Goal: Task Accomplishment & Management: Use online tool/utility

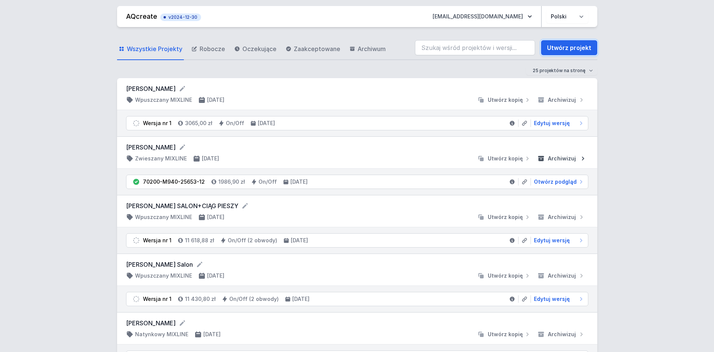
click at [590, 48] on link "Utwórz projekt" at bounding box center [569, 47] width 56 height 15
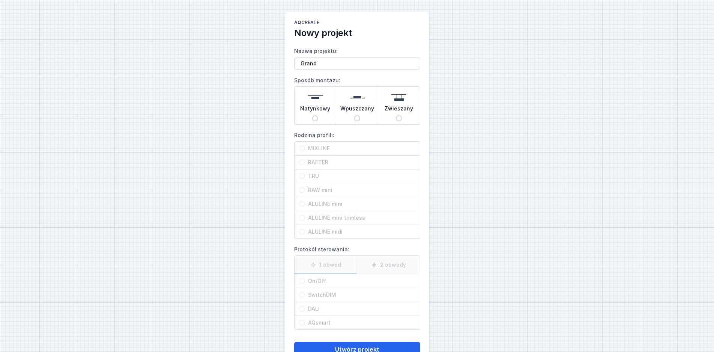
type input "Grand"
click at [294, 341] on button "Utwórz projekt" at bounding box center [357, 348] width 126 height 15
click at [398, 120] on input "Zwieszany" at bounding box center [399, 118] width 6 height 6
radio input "true"
click at [302, 162] on input "RAFTER" at bounding box center [302, 162] width 6 height 6
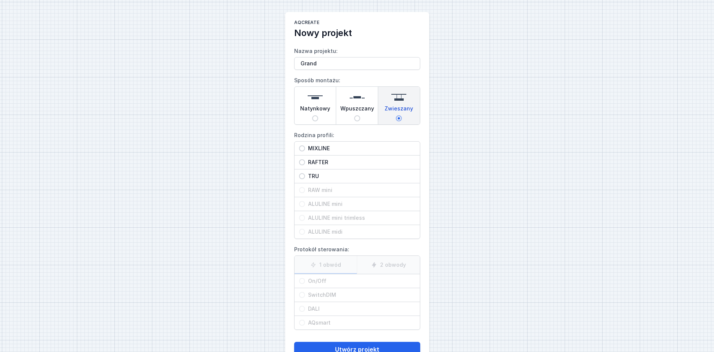
radio input "true"
click at [206, 231] on div "AQcreate Nowy projekt Nazwa projektu: Grand Sposób montażu: Natynkowy Wpuszczan…" at bounding box center [357, 188] width 714 height 376
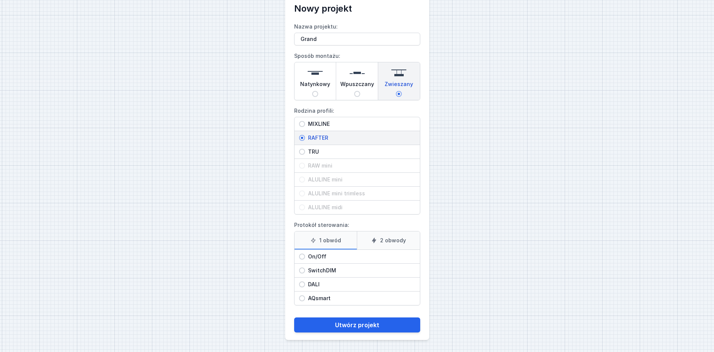
click at [304, 257] on input "On/Off" at bounding box center [302, 256] width 6 height 6
radio input "true"
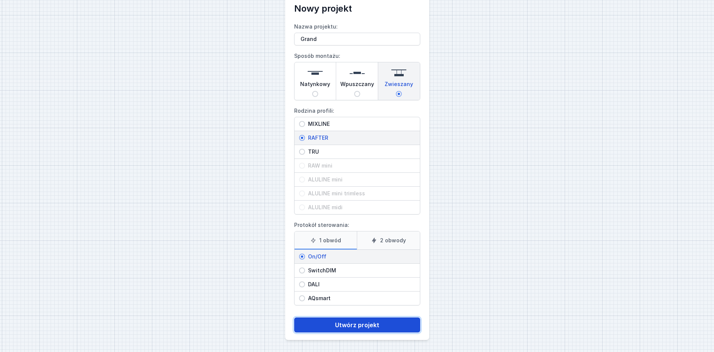
click at [376, 325] on button "Utwórz projekt" at bounding box center [357, 324] width 126 height 15
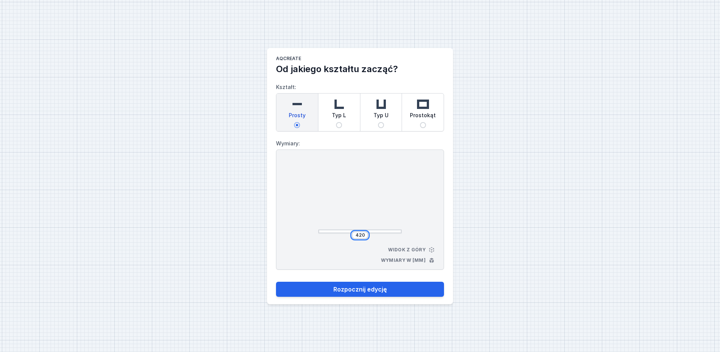
click at [361, 236] on input "420" at bounding box center [360, 235] width 12 height 6
drag, startPoint x: 365, startPoint y: 235, endPoint x: 338, endPoint y: 235, distance: 27.0
click at [354, 235] on input "420" at bounding box center [360, 235] width 12 height 6
type input "3900"
click at [276, 281] on button "Rozpocznij edycję" at bounding box center [360, 288] width 168 height 15
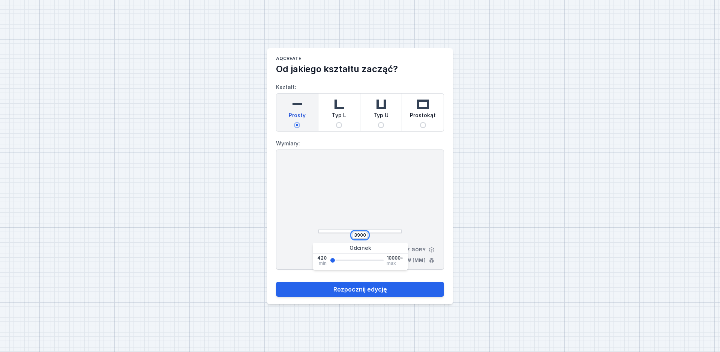
type input "3900"
select select "M"
select select "3000"
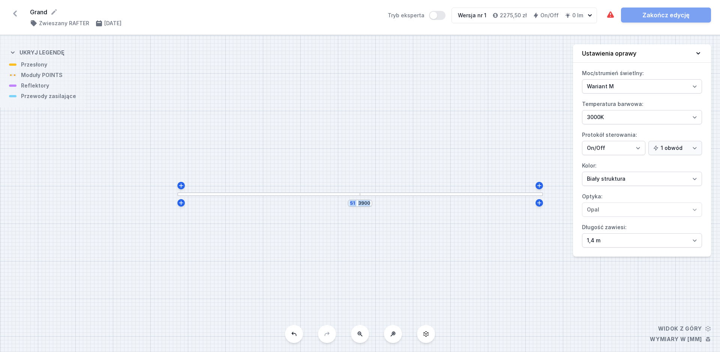
drag, startPoint x: 361, startPoint y: 195, endPoint x: 316, endPoint y: 194, distance: 45.4
click at [355, 194] on div at bounding box center [360, 194] width 11 height 4
drag, startPoint x: 360, startPoint y: 193, endPoint x: 302, endPoint y: 194, distance: 58.2
click at [359, 192] on div "S1 3900" at bounding box center [359, 192] width 0 height 0
click at [342, 195] on div at bounding box center [268, 194] width 183 height 4
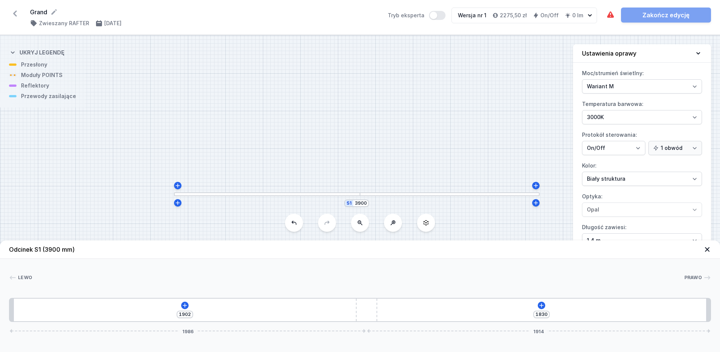
type input "1902"
type input "1830"
type input "1950"
type input "1782"
type input "1968"
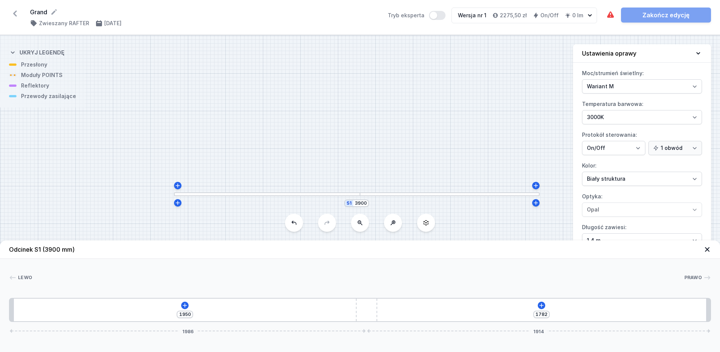
type input "1764"
type input "1991"
type input "1741"
type input "2001"
type input "1731"
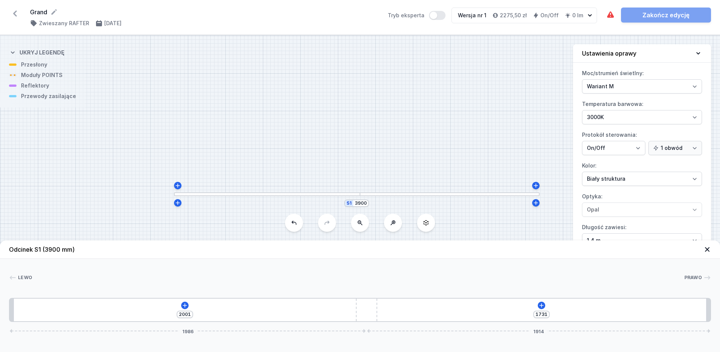
type input "2014"
type input "1718"
type input "2016"
type input "1716"
type input "2018"
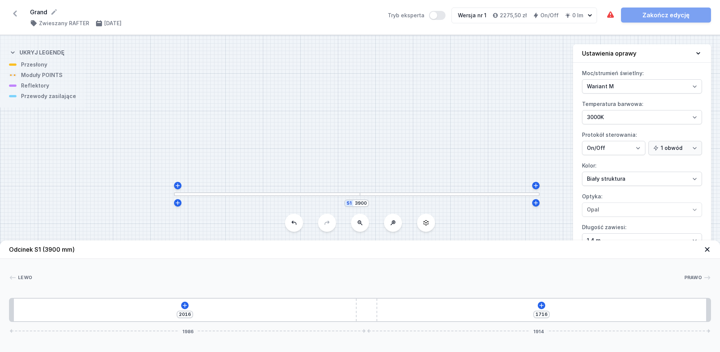
type input "1714"
type input "2020"
type input "1712"
type input "2022"
type input "1710"
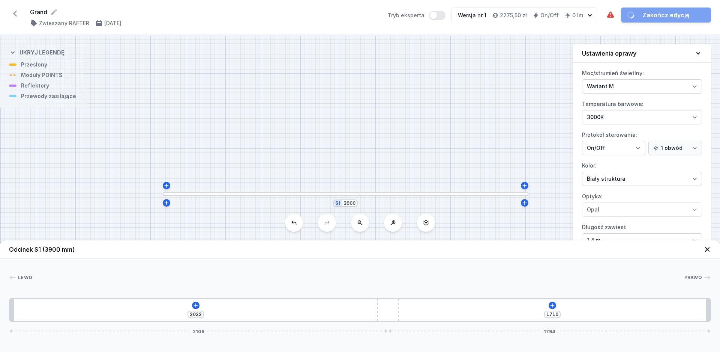
type input "2073"
type input "1659"
type input "2084"
type input "1648"
drag, startPoint x: 362, startPoint y: 311, endPoint x: 416, endPoint y: 312, distance: 54.8
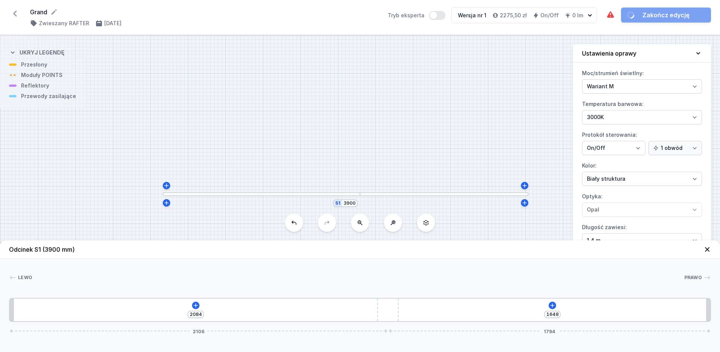
click at [416, 312] on div "2084 1648 2106 1794" at bounding box center [360, 310] width 702 height 24
click at [203, 305] on icon at bounding box center [201, 305] width 6 height 6
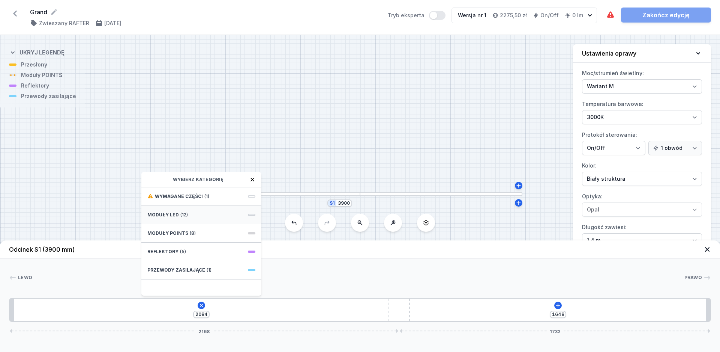
click at [199, 215] on div "Moduły LED (12)" at bounding box center [201, 215] width 120 height 18
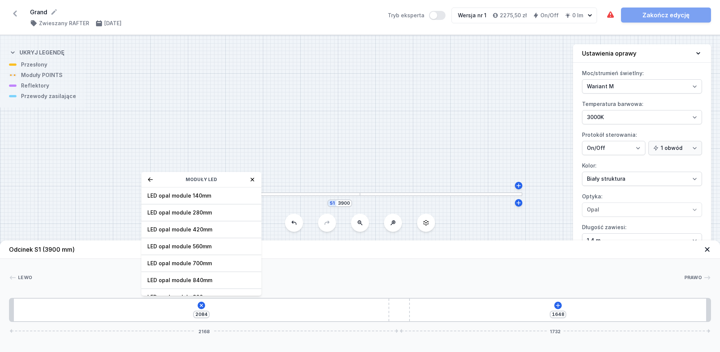
click at [151, 177] on icon at bounding box center [150, 179] width 6 height 6
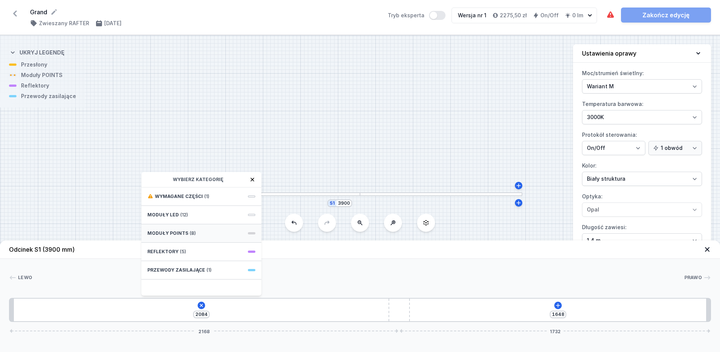
click at [197, 236] on div "Moduły POINTS (8)" at bounding box center [201, 233] width 120 height 18
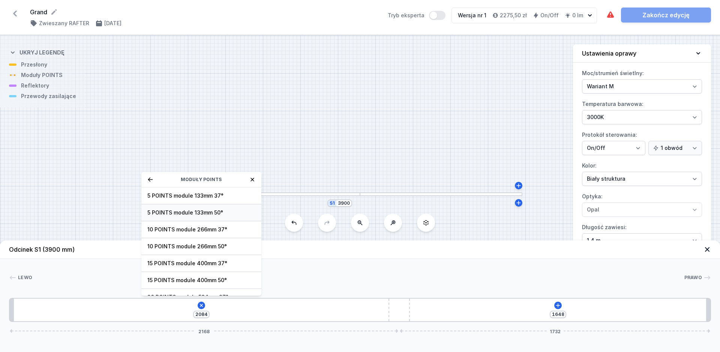
click at [184, 215] on span "5 POINTS module 133mm 50°" at bounding box center [201, 213] width 108 height 8
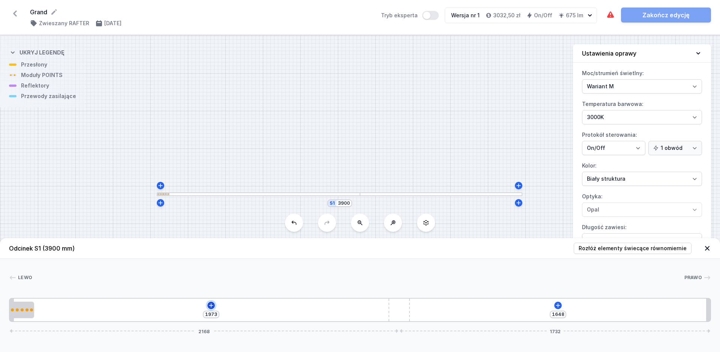
click at [213, 306] on icon at bounding box center [211, 305] width 6 height 6
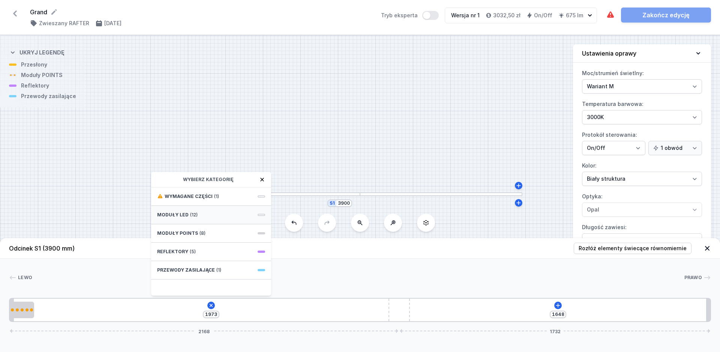
click at [188, 217] on div "Moduły LED (12)" at bounding box center [211, 215] width 120 height 18
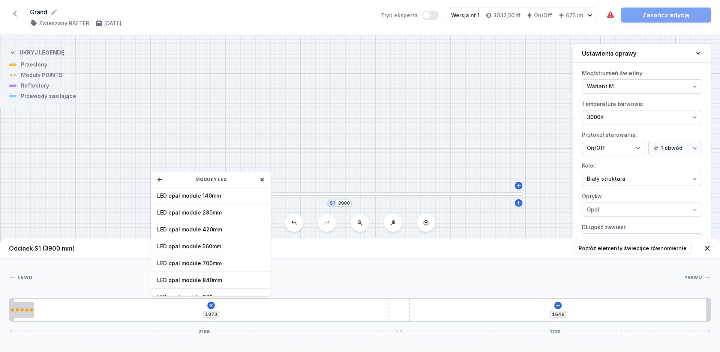
click at [162, 179] on icon at bounding box center [160, 179] width 6 height 6
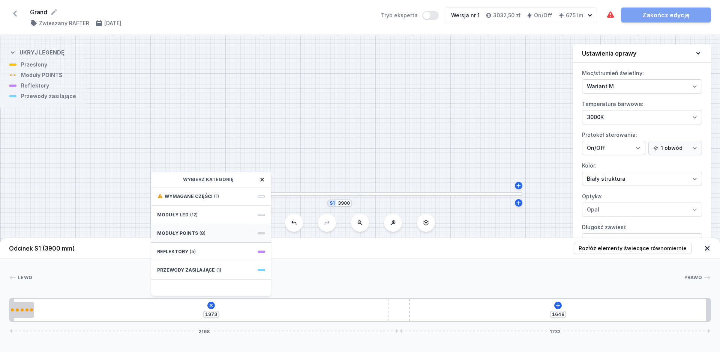
click at [183, 236] on span "Moduły POINTS" at bounding box center [177, 233] width 41 height 6
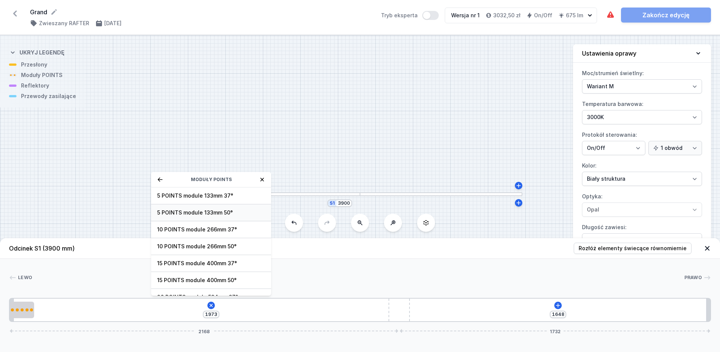
click at [188, 212] on span "5 POINTS module 133mm 50°" at bounding box center [211, 213] width 108 height 8
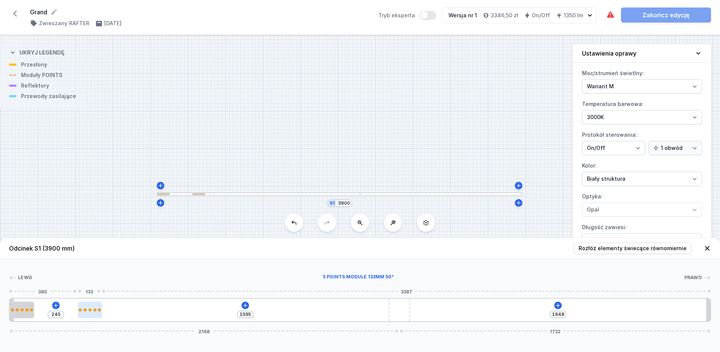
type input "1514"
type input "326"
type input "1461"
type input "379"
type input "1426"
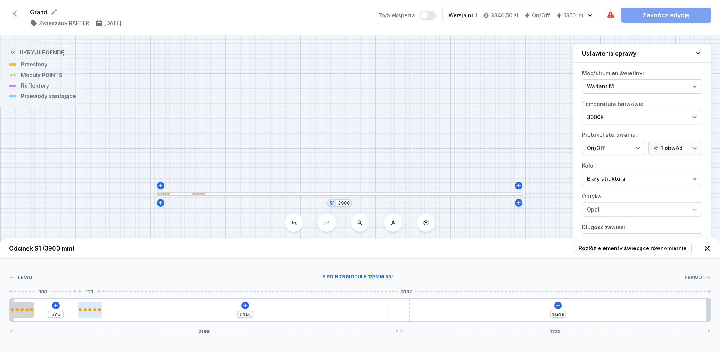
type input "414"
type input "1393"
type input "447"
type input "1362"
type input "478"
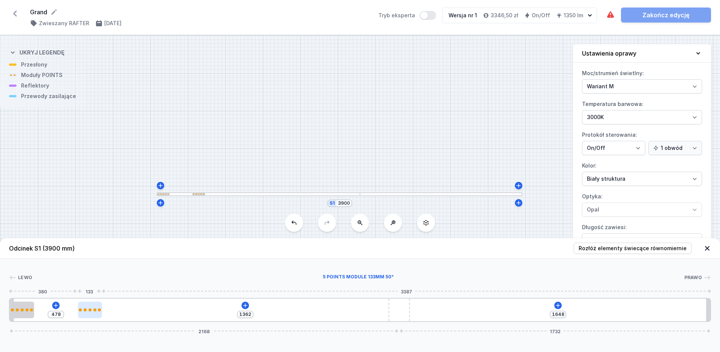
type input "1323"
type input "517"
type input "1296"
type input "544"
type input "1218"
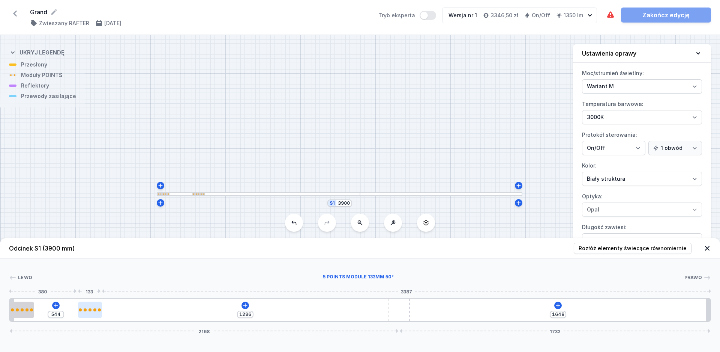
type input "622"
type input "1135"
type input "705"
type input "1081"
type input "759"
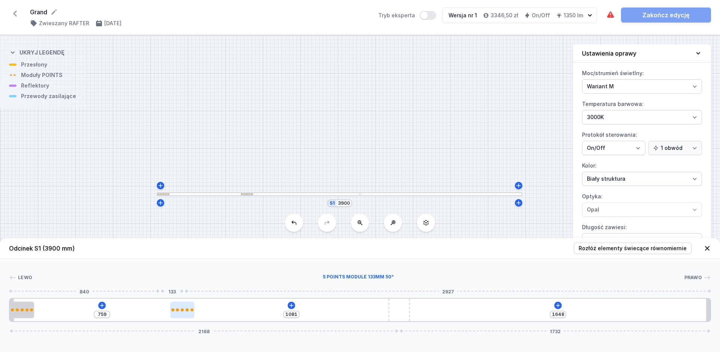
type input "997"
type input "843"
type input "956"
type input "884"
type input "941"
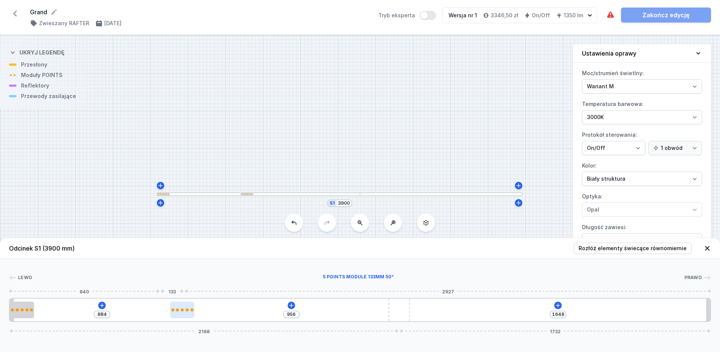
type input "899"
drag, startPoint x: 49, startPoint y: 310, endPoint x: 209, endPoint y: 311, distance: 160.2
click at [209, 311] on div at bounding box center [207, 309] width 24 height 17
click at [302, 302] on icon at bounding box center [304, 305] width 6 height 6
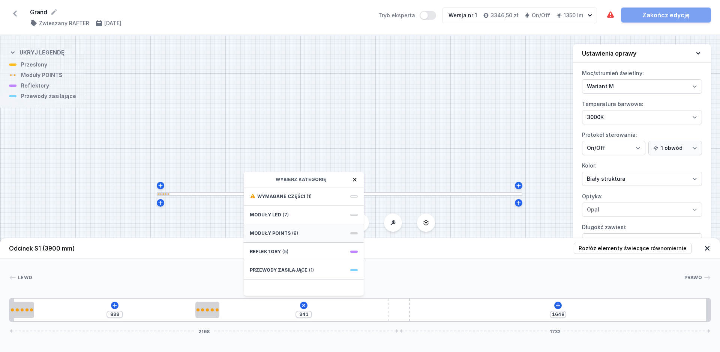
click at [266, 235] on span "Moduły POINTS" at bounding box center [270, 233] width 41 height 6
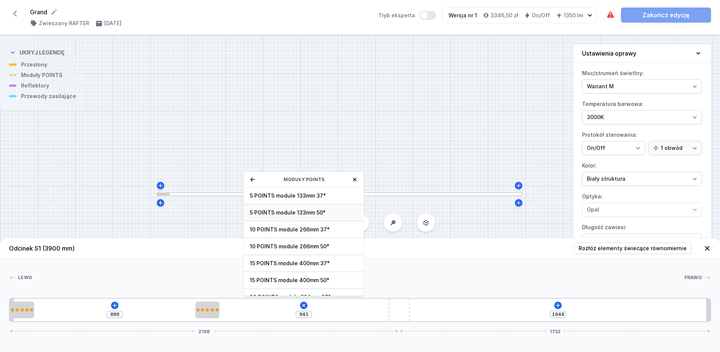
click at [289, 210] on span "5 POINTS module 133mm 50°" at bounding box center [304, 213] width 108 height 8
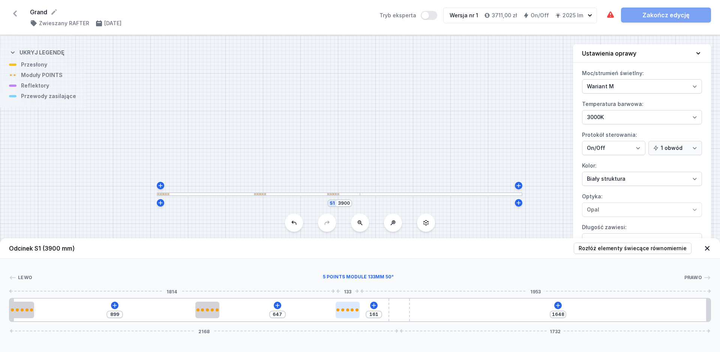
type input "149"
type input "659"
drag, startPoint x: 237, startPoint y: 310, endPoint x: 356, endPoint y: 311, distance: 118.9
click at [356, 311] on div at bounding box center [348, 309] width 24 height 17
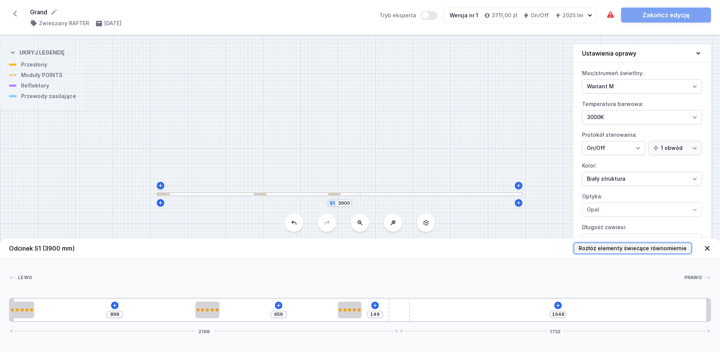
click at [607, 247] on span "Rozłóż elementy świecące równomiernie" at bounding box center [633, 248] width 108 height 8
type input "92"
type input "852"
type input "875"
type input "663"
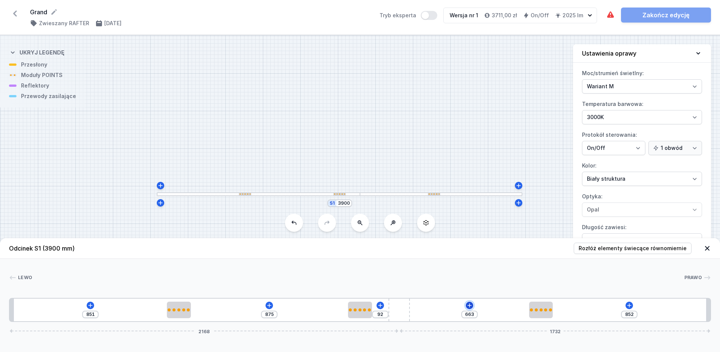
click at [470, 306] on icon at bounding box center [470, 305] width 6 height 6
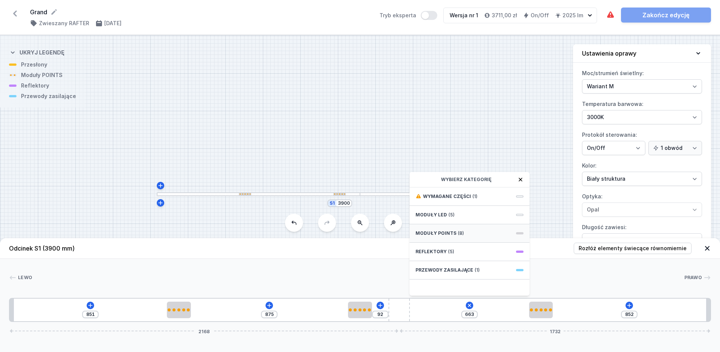
click at [445, 235] on span "Moduły POINTS" at bounding box center [436, 233] width 41 height 6
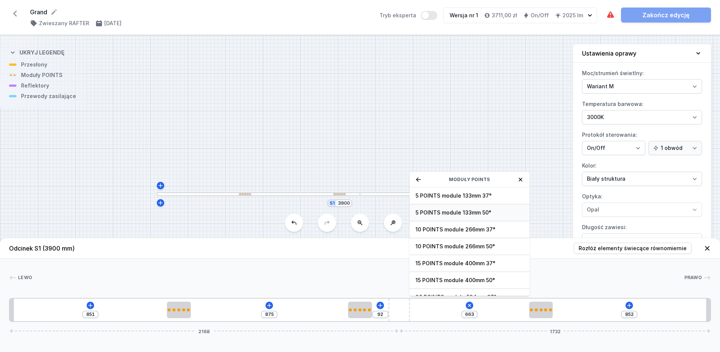
click at [436, 215] on span "5 POINTS module 133mm 50°" at bounding box center [470, 213] width 108 height 8
type input "530"
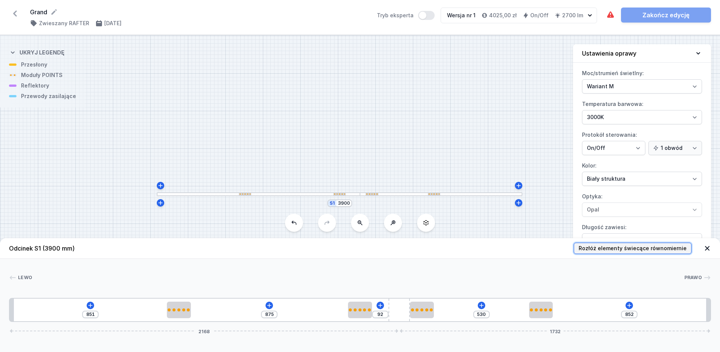
click at [655, 248] on span "Rozłóż elementy świecące równomiernie" at bounding box center [633, 248] width 108 height 8
type input "494"
type input "648"
type input "674"
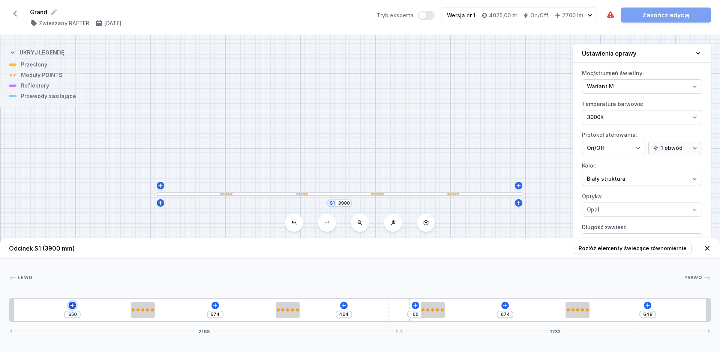
click at [70, 304] on button at bounding box center [73, 305] width 8 height 8
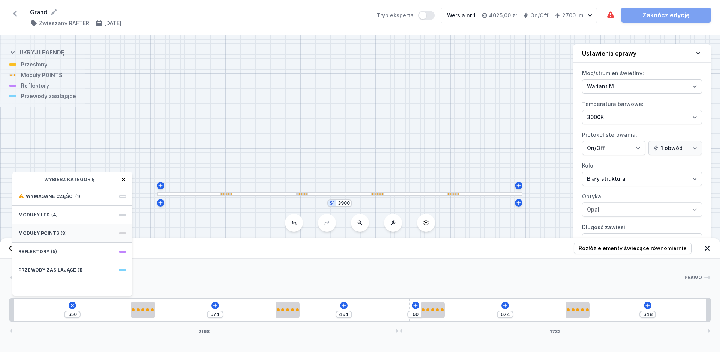
click at [51, 235] on span "Moduły POINTS" at bounding box center [38, 233] width 41 height 6
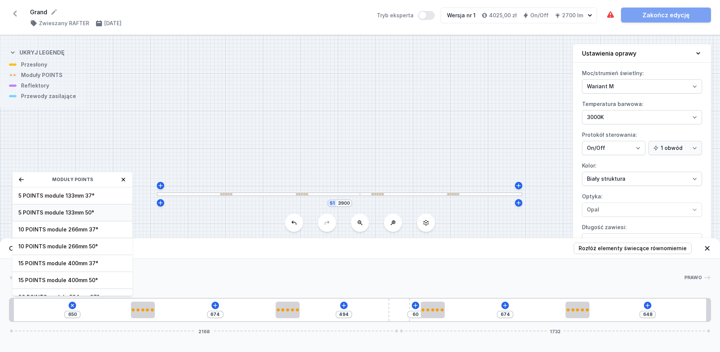
click at [50, 213] on span "5 POINTS module 133mm 50°" at bounding box center [72, 213] width 108 height 8
type input "539"
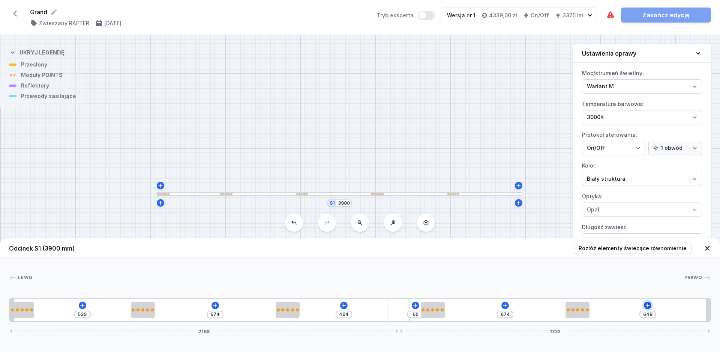
click at [649, 307] on icon at bounding box center [648, 305] width 6 height 6
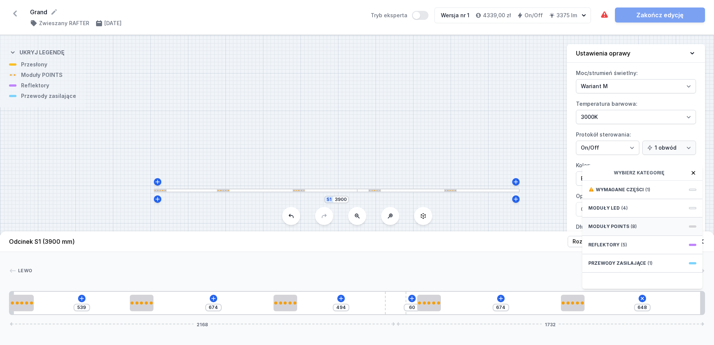
click at [611, 230] on span "Moduły POINTS" at bounding box center [608, 227] width 41 height 6
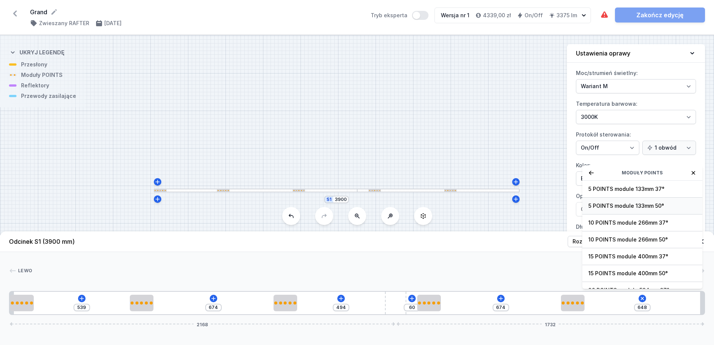
click at [628, 210] on span "5 POINTS module 133mm 50°" at bounding box center [642, 206] width 108 height 8
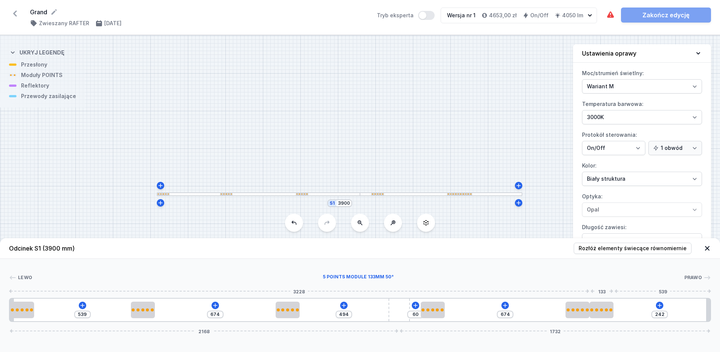
type input "145"
drag, startPoint x: 606, startPoint y: 313, endPoint x: 771, endPoint y: 313, distance: 165.8
click at [503, 269] on div "[PERSON_NAME] 1 2 2 2 3 2 2 2 1 539 674 494 60 674 537 2168 1732 133 539 133 67…" at bounding box center [360, 290] width 720 height 63
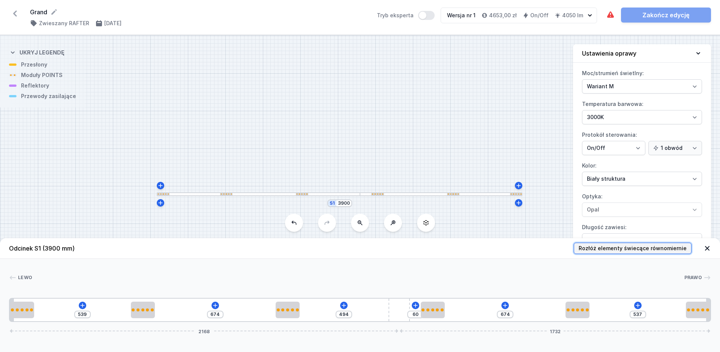
click at [637, 249] on span "Rozłóż elementy świecące równomiernie" at bounding box center [633, 248] width 108 height 8
type input "380"
type input "443"
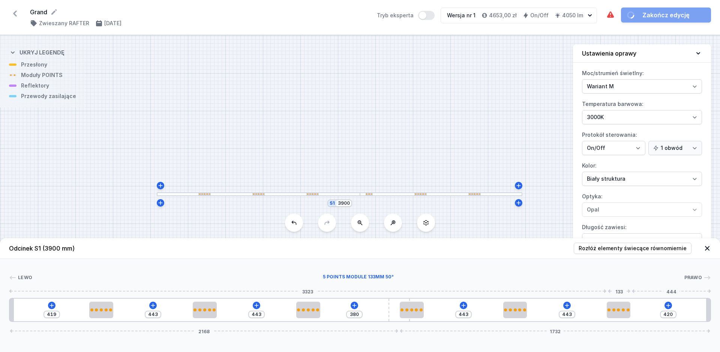
type input "408"
type input "455"
type input "488"
type input "375"
type input "602"
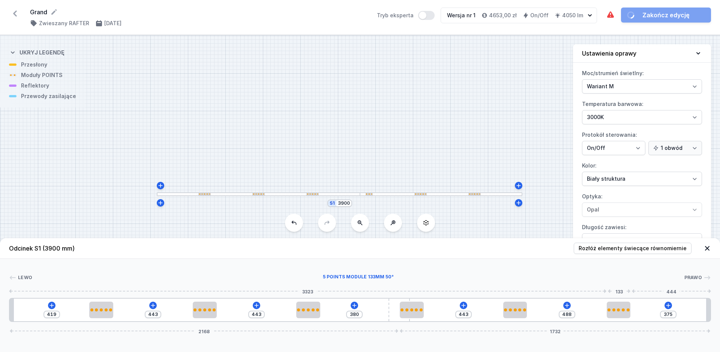
type input "261"
type input "752"
type input "111"
type input "885"
drag, startPoint x: 623, startPoint y: 311, endPoint x: 731, endPoint y: 313, distance: 108.1
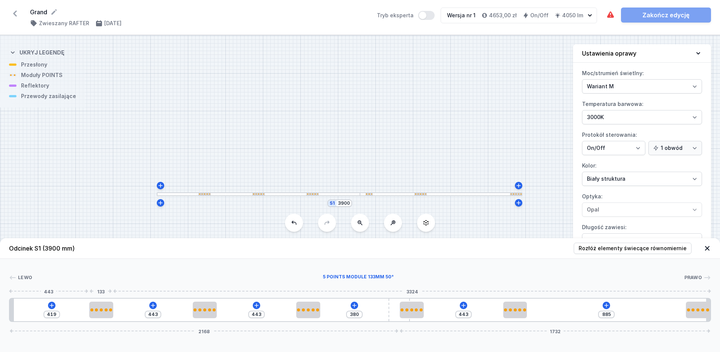
type input "567"
type input "295"
type input "686"
type input "176"
type input "765"
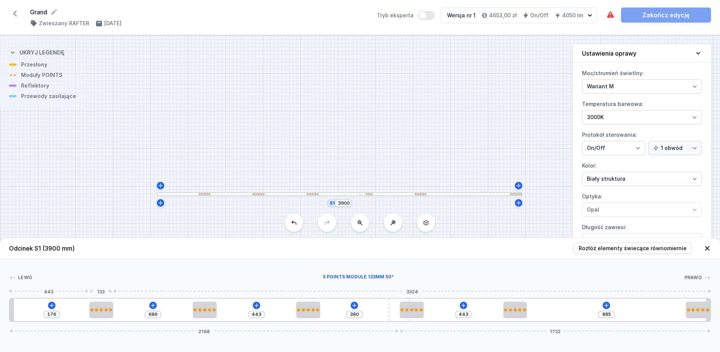
type input "97"
type input "884"
drag, startPoint x: 104, startPoint y: 309, endPoint x: 0, endPoint y: 310, distance: 103.9
click at [0, 310] on div "[PERSON_NAME] 1 2 2 2 3 2 2 2 1 884 443 380 443 885 2168 1732 133 884 133 443 1…" at bounding box center [360, 290] width 720 height 63
type input "458"
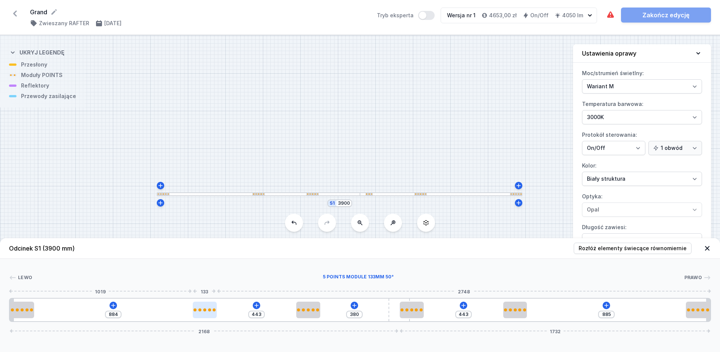
type input "869"
type input "479"
type input "848"
type input "502"
type input "825"
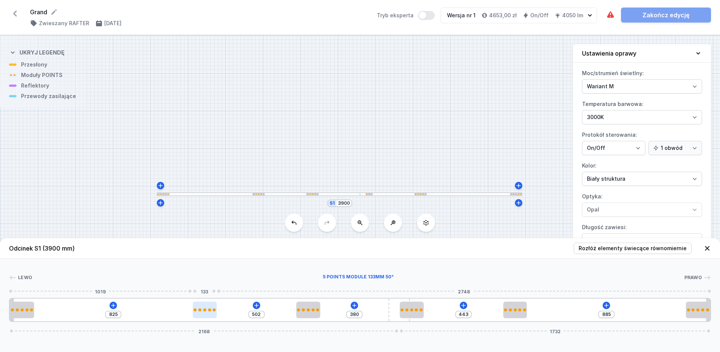
type input "518"
type input "809"
type input "545"
type input "782"
type input "563"
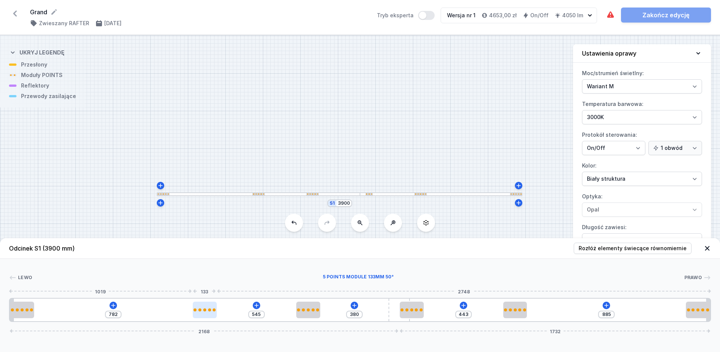
type input "764"
type input "603"
type input "724"
type input "627"
type input "700"
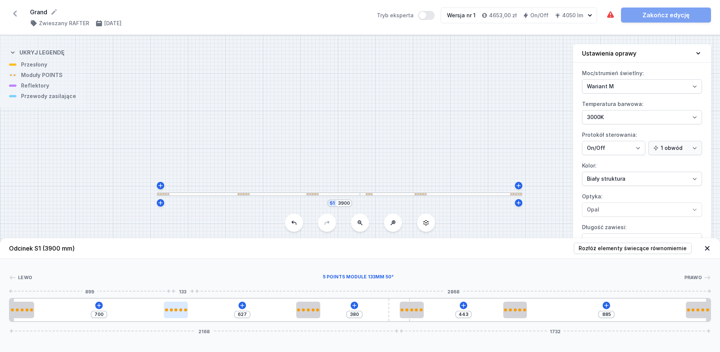
type input "665"
type input "662"
type input "677"
type input "650"
type input "685"
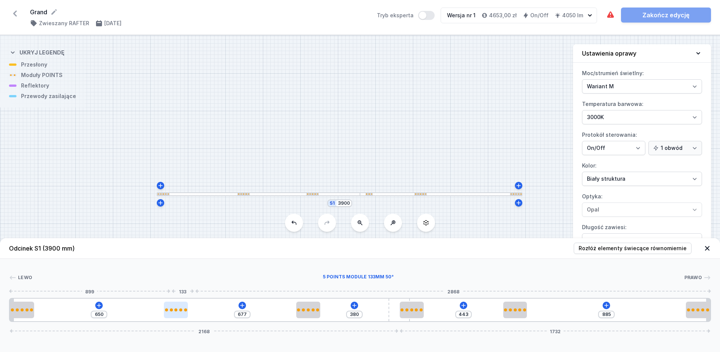
type input "642"
type input "693"
type input "634"
type input "702"
type input "625"
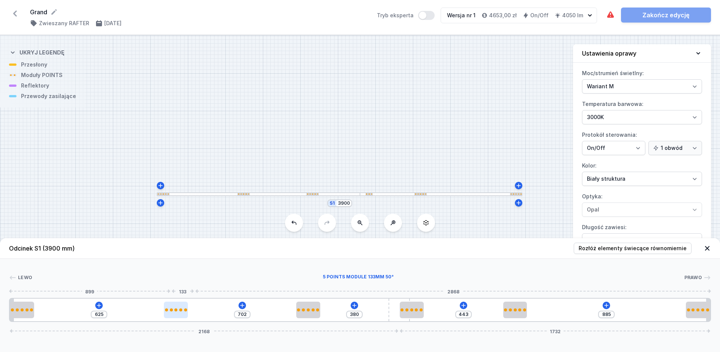
type input "728"
type input "599"
type input "751"
type input "576"
type input "753"
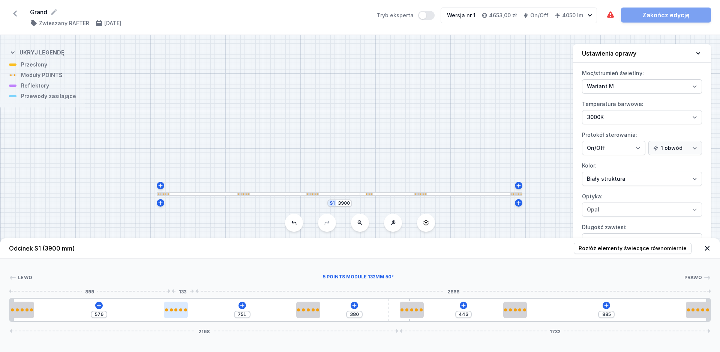
type input "574"
type input "757"
type input "570"
type input "759"
type input "568"
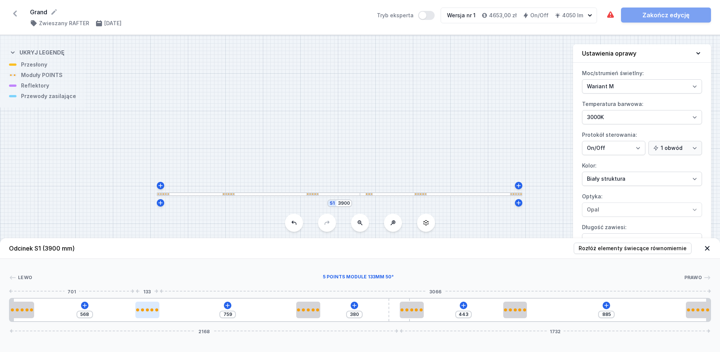
type input "763"
type input "564"
type input "766"
type input "561"
type input "772"
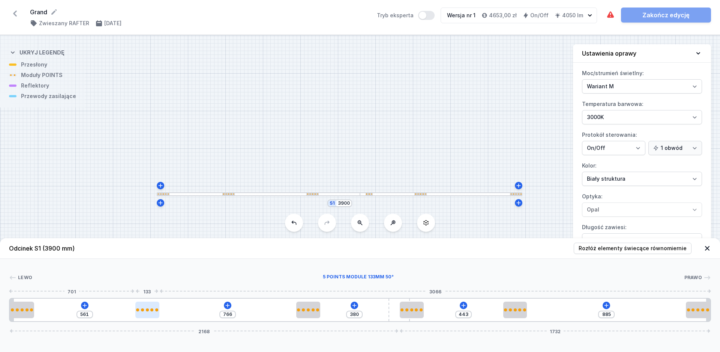
type input "555"
type input "776"
type input "551"
type input "778"
type input "549"
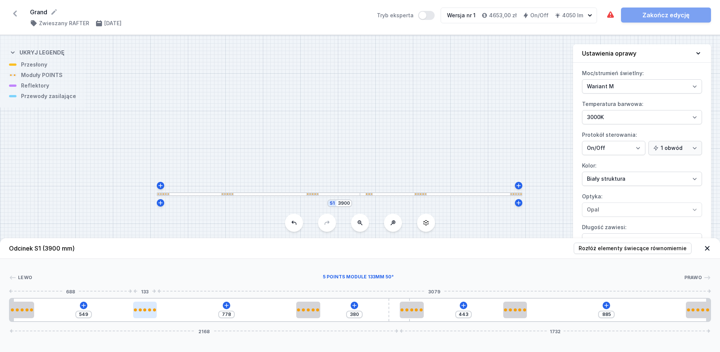
type input "782"
type input "545"
type input "784"
type input "543"
type input "786"
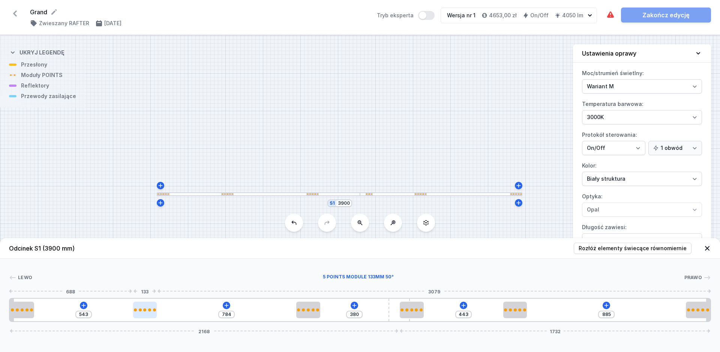
type input "541"
type input "790"
type input "537"
type input "792"
type input "535"
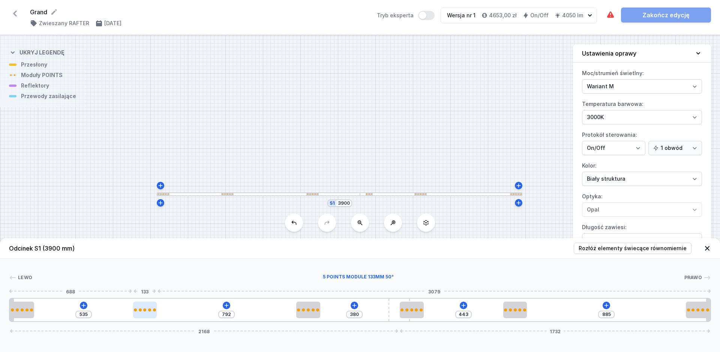
type input "803"
type input "524"
type input "807"
type input "520"
type input "815"
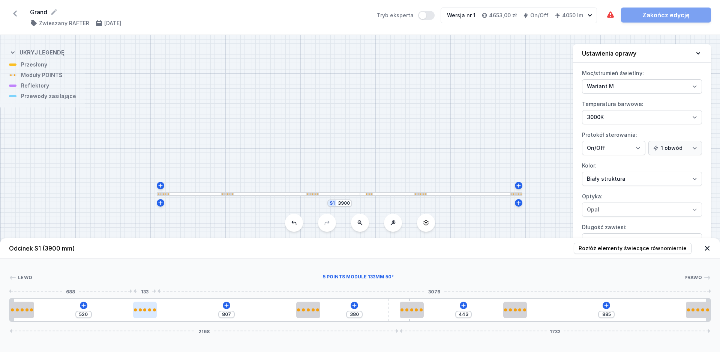
type input "512"
type input "827"
type input "500"
type input "840"
type input "487"
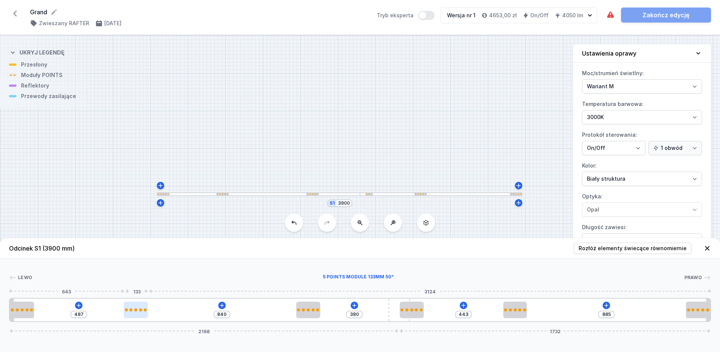
type input "852"
type input "475"
type input "867"
type input "460"
type input "873"
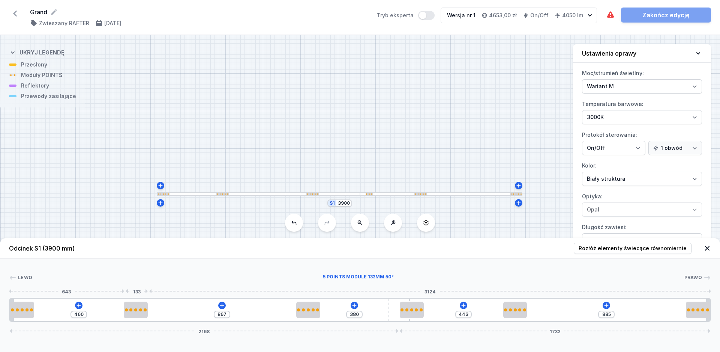
type input "454"
type input "875"
type input "452"
drag, startPoint x: 210, startPoint y: 313, endPoint x: 143, endPoint y: 316, distance: 67.2
click at [131, 315] on div at bounding box center [136, 309] width 24 height 17
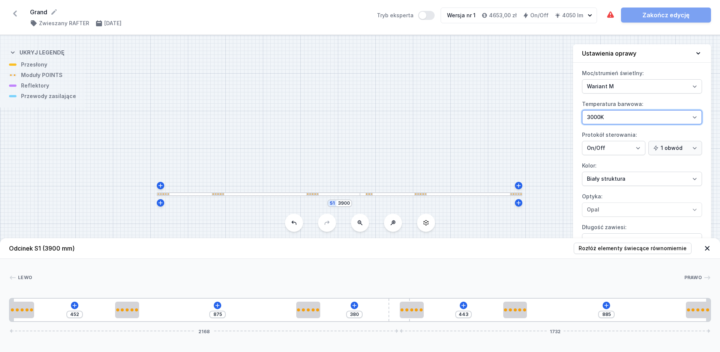
click at [582, 110] on select "2700K 3000K 4000K" at bounding box center [642, 117] width 120 height 14
select select "4000"
click option "4000K" at bounding box center [0, 0] width 0 height 0
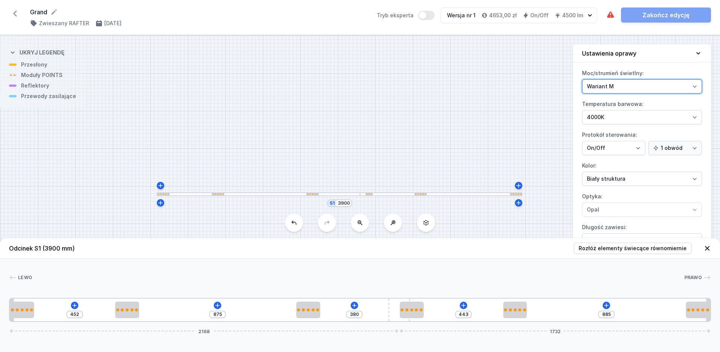
click at [582, 79] on select "Wariant L Wariant M" at bounding box center [642, 86] width 120 height 14
click at [623, 86] on select "Wariant L Wariant M" at bounding box center [642, 86] width 120 height 14
click at [582, 79] on select "Wariant L Wariant M" at bounding box center [642, 86] width 120 height 14
select select "L"
click option "Wariant L" at bounding box center [0, 0] width 0 height 0
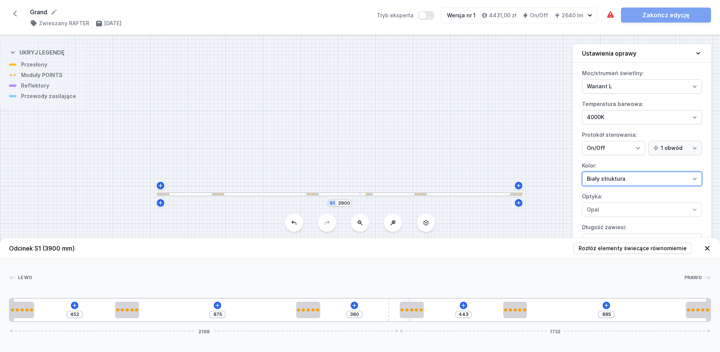
click at [615, 178] on select "Biały struktura Czarny struktura Złoty struktura Miedziany Szary Inny (z palety…" at bounding box center [642, 178] width 120 height 14
select select "2"
click option "Czarny struktura" at bounding box center [0, 0] width 0 height 0
click at [709, 247] on icon at bounding box center [708, 248] width 8 height 8
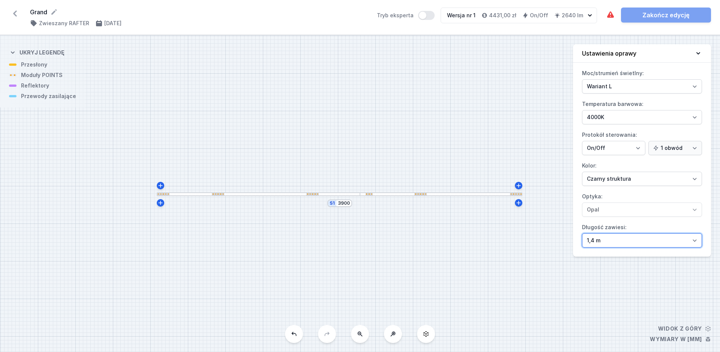
click at [582, 233] on select "1,4 m 3 m 4 m 5 m" at bounding box center [642, 240] width 120 height 14
select select "3000"
click option "3 m" at bounding box center [0, 0] width 0 height 0
click at [621, 224] on label "Długość zawiesi: 1,4 m 3 m 4 m 5 m" at bounding box center [642, 234] width 120 height 26
click at [621, 233] on select "1,4 m 3 m 4 m 5 m" at bounding box center [642, 240] width 120 height 14
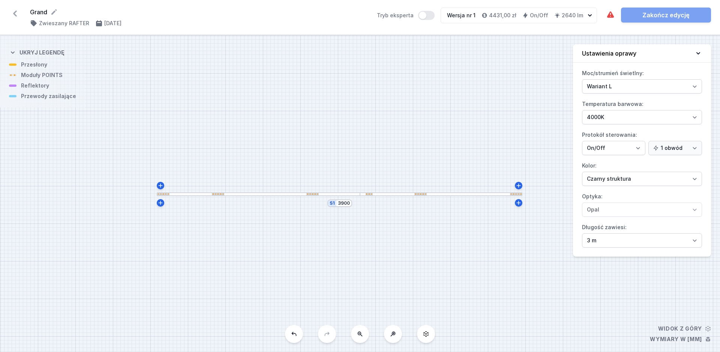
click at [347, 193] on div at bounding box center [258, 194] width 203 height 4
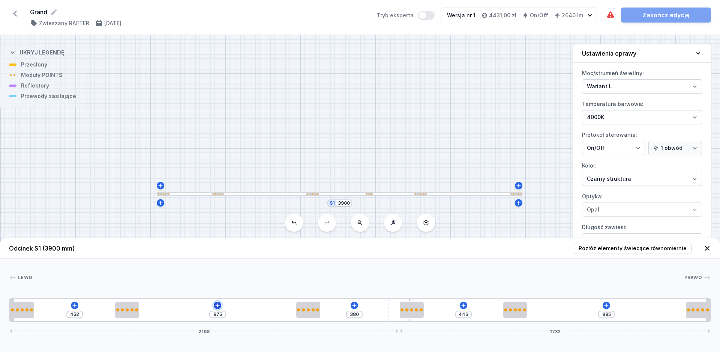
click at [218, 307] on icon at bounding box center [218, 305] width 6 height 6
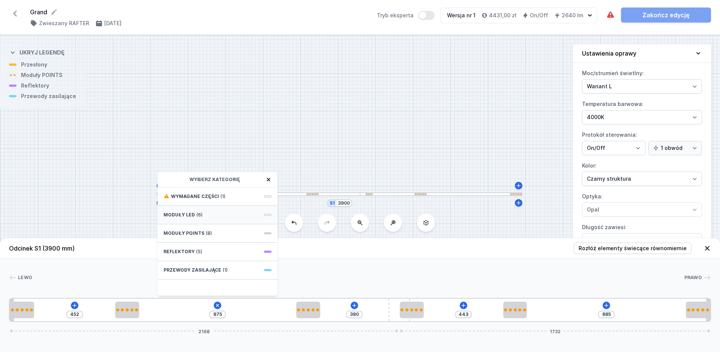
click at [224, 213] on div "Moduły LED (6)" at bounding box center [218, 215] width 120 height 18
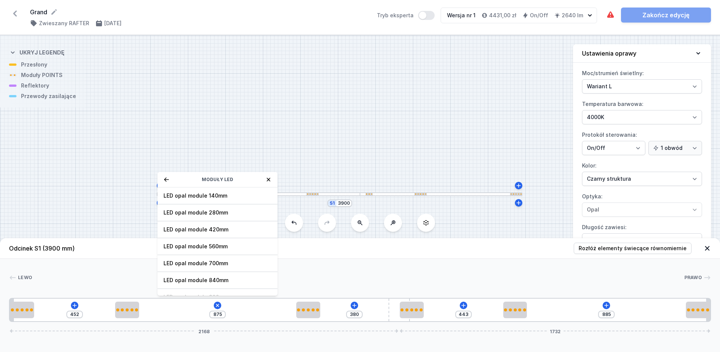
click at [171, 182] on div "Moduły LED" at bounding box center [218, 179] width 120 height 15
click at [167, 180] on icon at bounding box center [167, 179] width 6 height 6
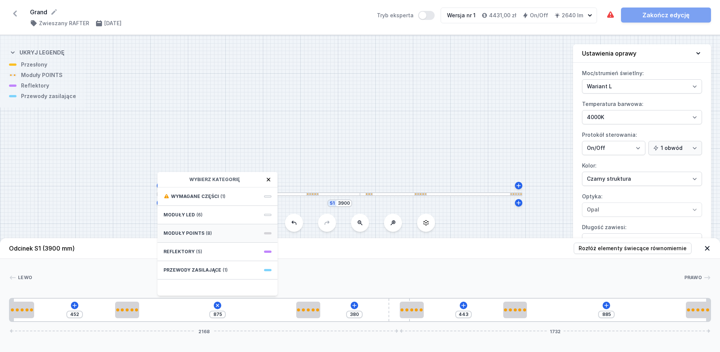
click at [210, 234] on div "Moduły POINTS (8)" at bounding box center [218, 233] width 120 height 18
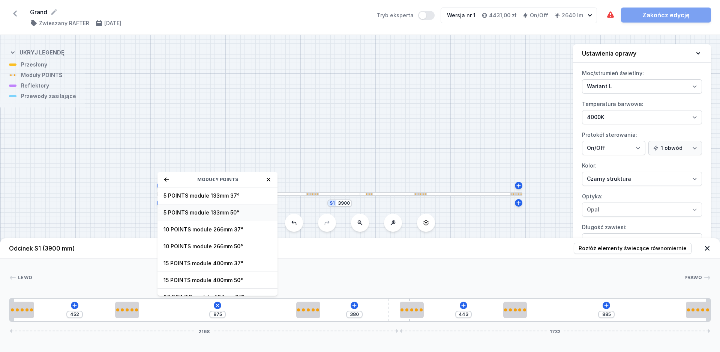
click at [217, 213] on span "5 POINTS module 133mm 50°" at bounding box center [218, 213] width 108 height 8
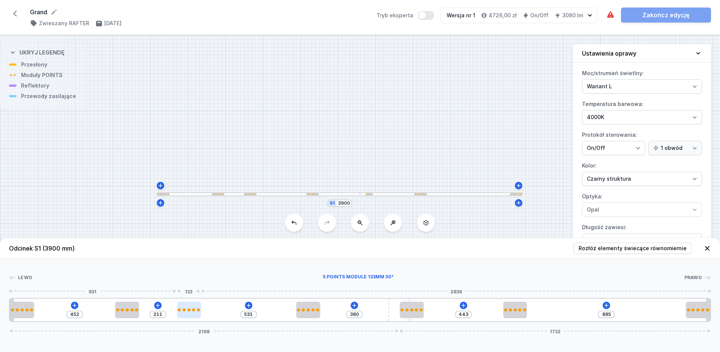
type input "479"
type input "263"
type input "448"
type input "294"
type input "438"
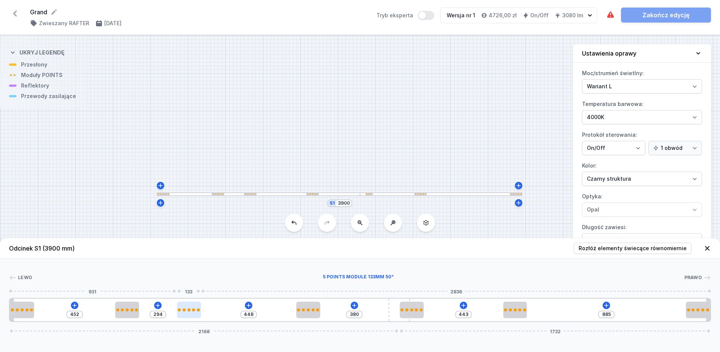
type input "304"
type input "426"
type input "316"
type input "422"
type input "320"
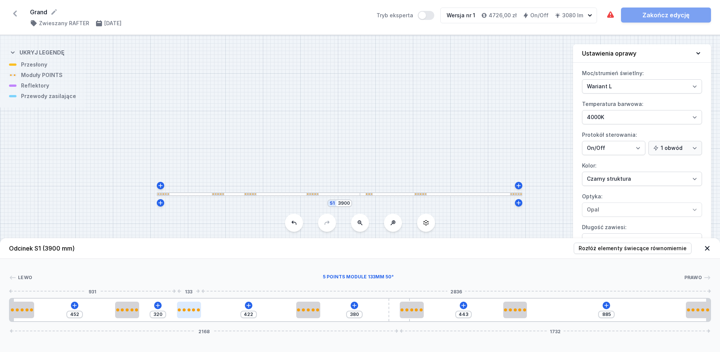
type input "418"
type input "324"
type input "413"
type input "329"
type input "411"
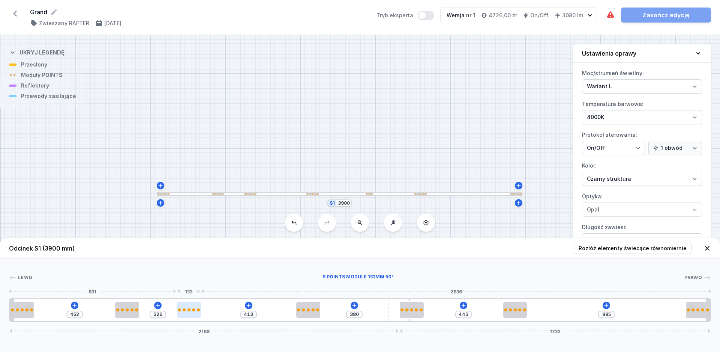
type input "331"
type input "409"
type input "333"
type input "403"
type input "339"
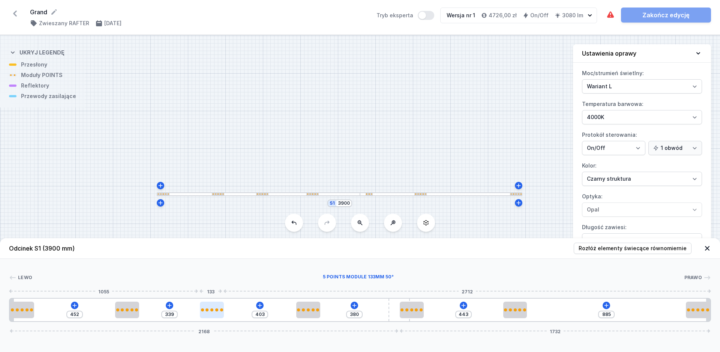
type input "399"
type input "343"
type input "397"
type input "345"
type input "391"
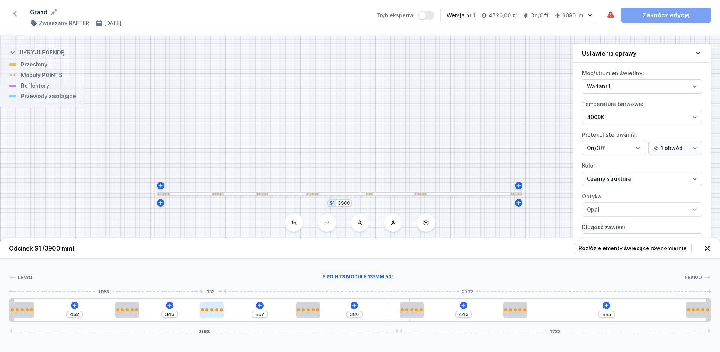
type input "351"
type input "389"
type input "353"
type input "387"
type input "355"
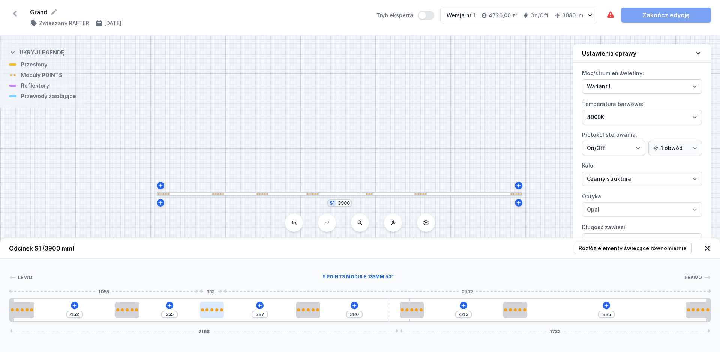
type input "385"
drag, startPoint x: 164, startPoint y: 310, endPoint x: 222, endPoint y: 310, distance: 58.5
click at [222, 310] on div at bounding box center [212, 309] width 24 height 3
click at [598, 302] on div "452 360 382 380 443 885 2168 1732" at bounding box center [360, 310] width 702 height 24
click at [604, 302] on div "452 360 382 380 443 885 2168 1732" at bounding box center [360, 310] width 702 height 24
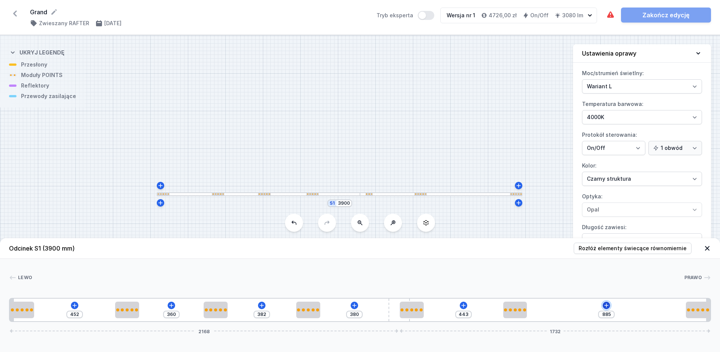
click at [605, 304] on icon at bounding box center [607, 305] width 6 height 6
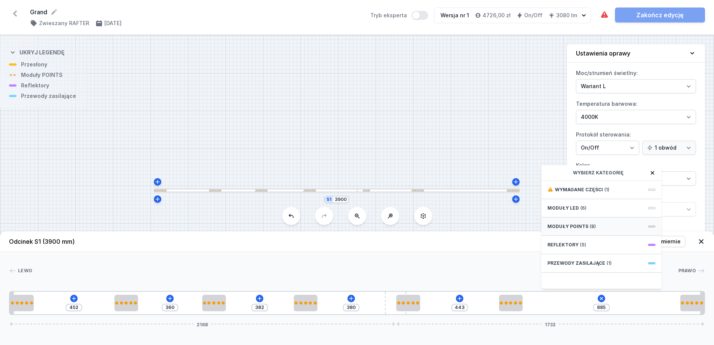
click at [568, 230] on span "Moduły POINTS" at bounding box center [567, 227] width 41 height 6
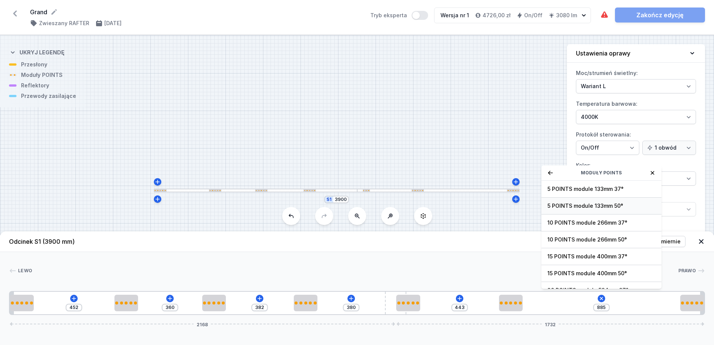
click at [574, 210] on span "5 POINTS module 133mm 50°" at bounding box center [601, 206] width 108 height 8
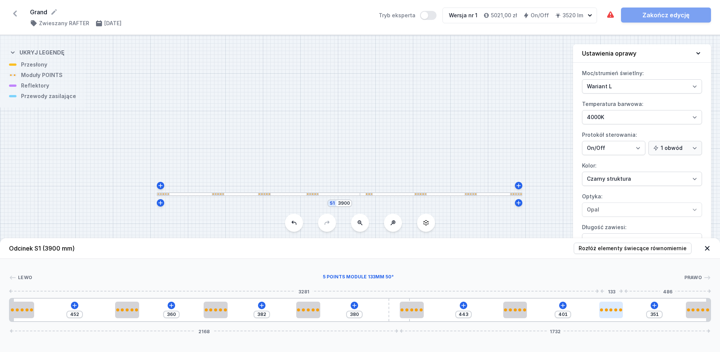
drag, startPoint x: 541, startPoint y: 312, endPoint x: 620, endPoint y: 310, distance: 79.6
click at [620, 310] on div at bounding box center [612, 309] width 24 height 17
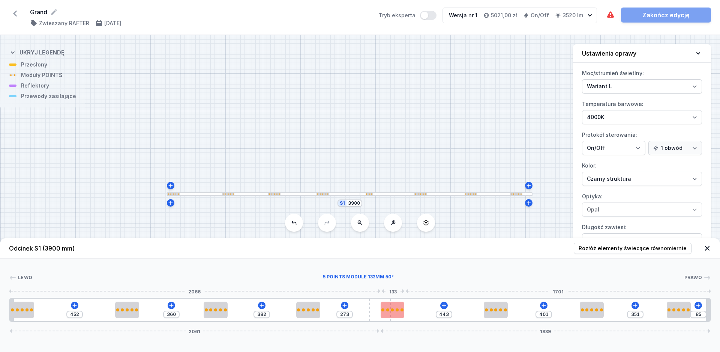
click at [389, 312] on div "452 360 382 273 443 401 351 85 2061 1839" at bounding box center [360, 310] width 702 height 24
click at [407, 310] on div at bounding box center [403, 309] width 24 height 3
drag, startPoint x: 401, startPoint y: 315, endPoint x: 415, endPoint y: 315, distance: 13.9
click at [415, 315] on div at bounding box center [403, 309] width 24 height 17
click at [413, 271] on div "[PERSON_NAME] 1 2 2 2 2 3 2 2 2 2 1 452 360 382 273 52 334 401 351 85 2061 1839…" at bounding box center [360, 290] width 720 height 63
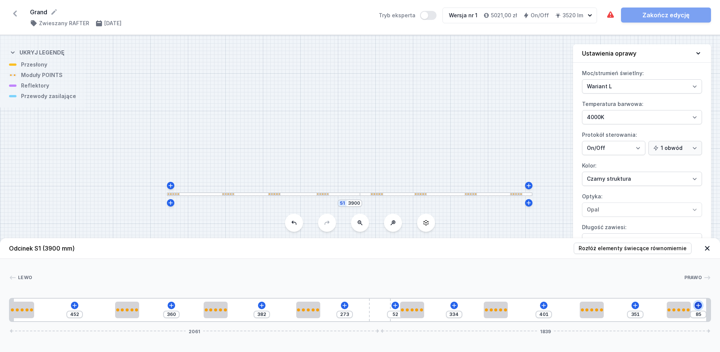
click at [700, 304] on icon at bounding box center [699, 305] width 6 height 6
click at [630, 306] on div "452 360 382 273 52 334 401 351 85 2061 1839" at bounding box center [360, 310] width 702 height 24
click at [639, 305] on div "452 360 382 273 52 334 401 351 85 2061 1839" at bounding box center [360, 310] width 702 height 24
click at [637, 305] on icon at bounding box center [635, 305] width 4 height 4
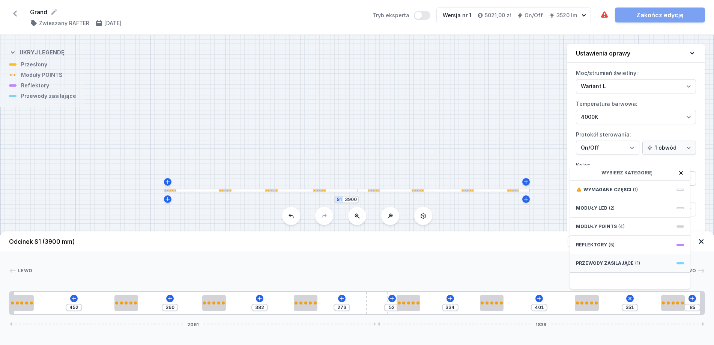
click at [621, 266] on span "Przewody zasilające" at bounding box center [605, 263] width 58 height 6
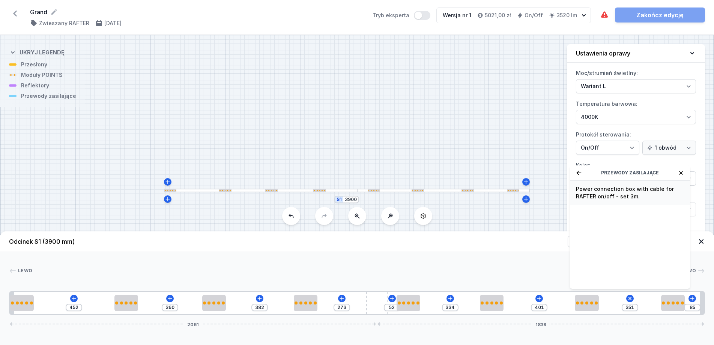
click at [621, 198] on span "Power connection box with cable for RAFTER on/off - set 3m." at bounding box center [630, 192] width 108 height 15
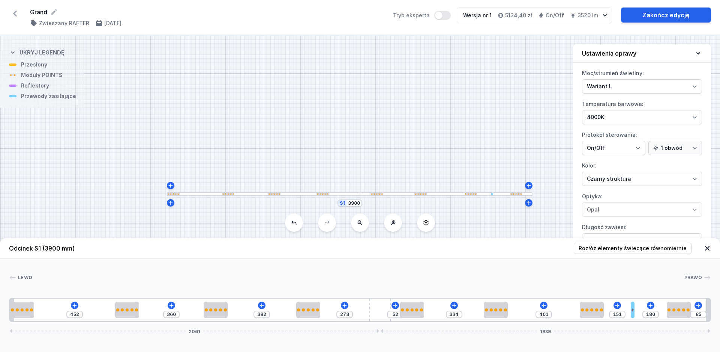
drag, startPoint x: 606, startPoint y: 310, endPoint x: 641, endPoint y: 311, distance: 34.9
click at [641, 311] on div "452 360 382 273 52 334 401 151 180 85 2061 1839" at bounding box center [360, 310] width 702 height 24
drag, startPoint x: 634, startPoint y: 310, endPoint x: 652, endPoint y: 310, distance: 18.0
click at [652, 310] on div "452 360 382 273 52 334 401 207 124 85 2061 1839" at bounding box center [360, 310] width 702 height 24
click at [633, 283] on div "[PERSON_NAME]" at bounding box center [360, 279] width 702 height 11
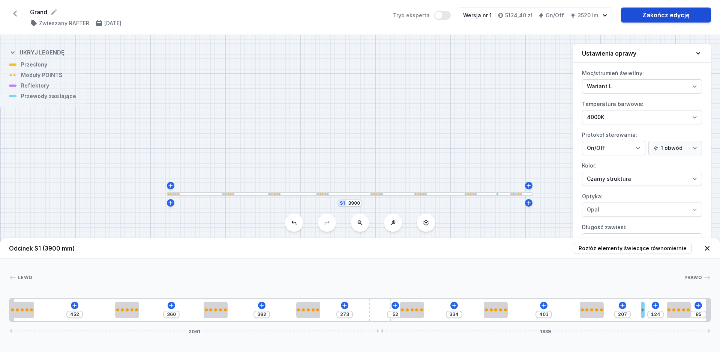
click at [650, 29] on div "Grand ( 11485 /v 1 ) Zwieszany RAFTER [DATE] Tryb eksperta Wersja nr 1 5134,40 …" at bounding box center [360, 17] width 720 height 35
click at [660, 16] on link "Zakończ edycję" at bounding box center [666, 15] width 90 height 15
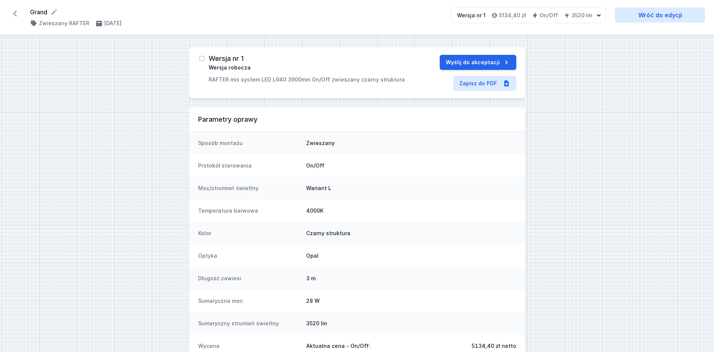
click at [16, 14] on icon at bounding box center [15, 14] width 12 height 12
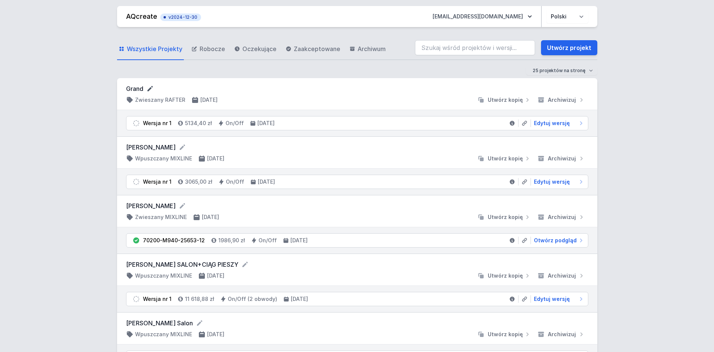
click at [148, 89] on icon at bounding box center [150, 89] width 8 height 8
click at [154, 89] on input "Grand" at bounding box center [198, 89] width 144 height 10
